Goal: Navigation & Orientation: Find specific page/section

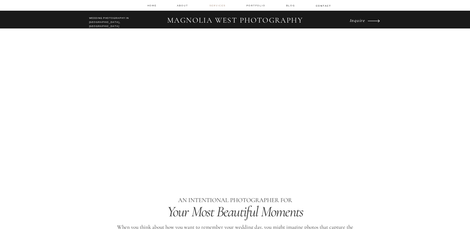
click at [221, 6] on nav "services" at bounding box center [217, 5] width 17 height 3
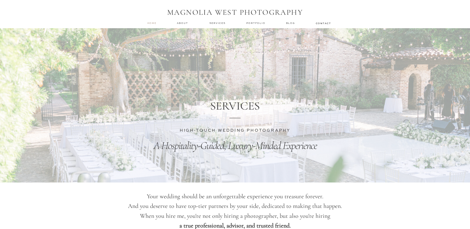
click at [150, 23] on nav "home" at bounding box center [152, 22] width 10 height 3
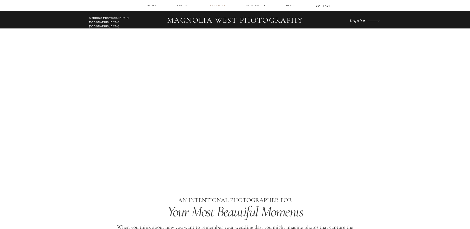
click at [217, 5] on nav "services" at bounding box center [217, 5] width 17 height 3
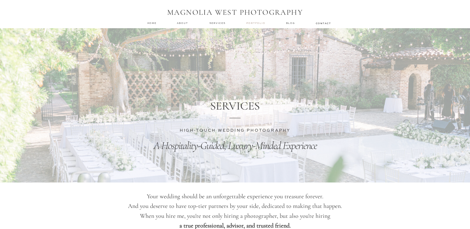
click at [259, 24] on nav "Portfolio" at bounding box center [256, 23] width 20 height 4
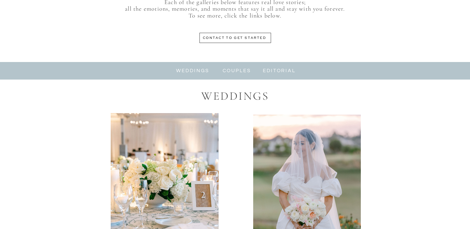
scroll to position [244, 0]
click at [234, 71] on nav "couples" at bounding box center [237, 71] width 32 height 6
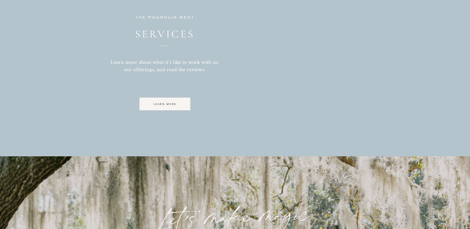
scroll to position [1439, 0]
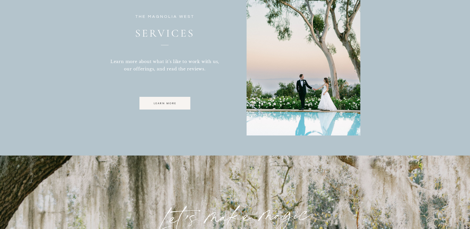
click at [170, 106] on div at bounding box center [164, 103] width 51 height 13
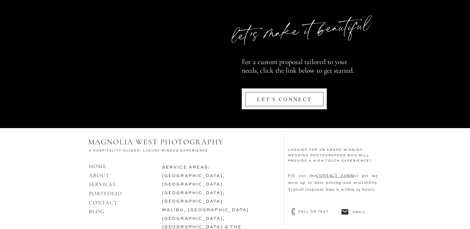
scroll to position [2442, 0]
